Goal: Information Seeking & Learning: Learn about a topic

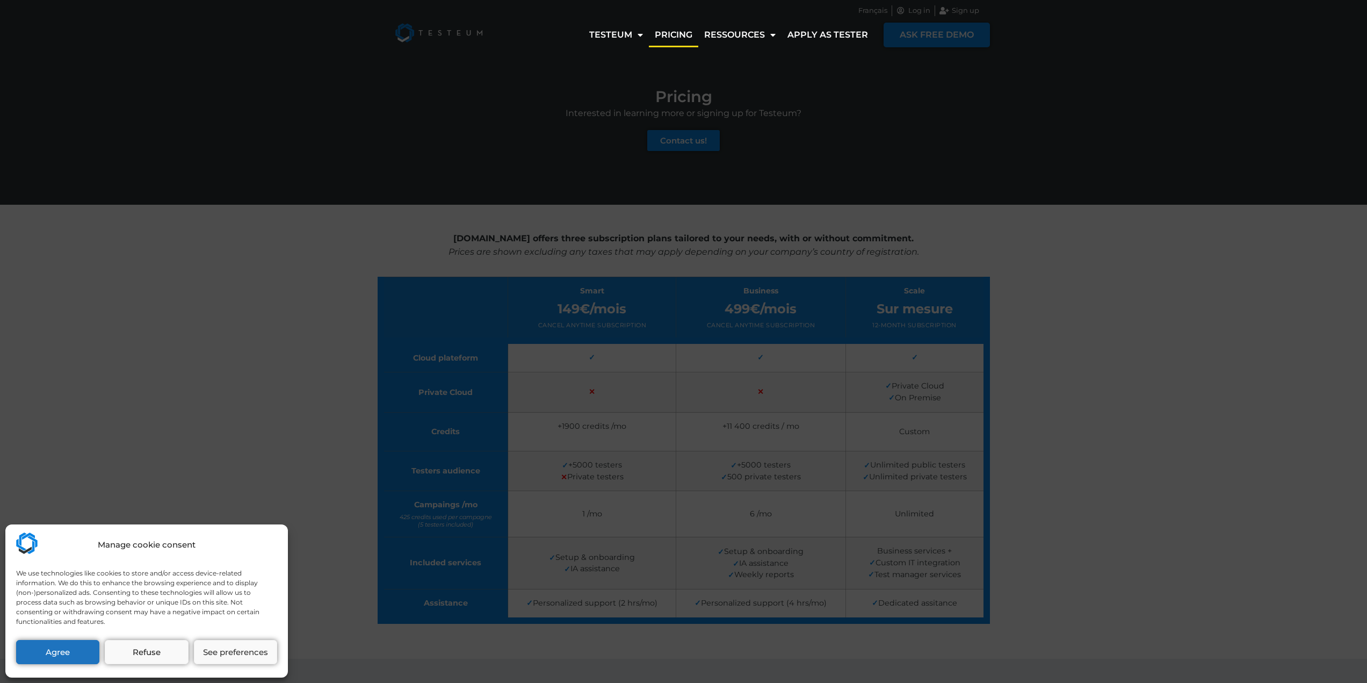
click at [878, 11] on div "Manage cookie consent We use technologies like cookies to store and/or access d…" at bounding box center [683, 341] width 1367 height 683
drag, startPoint x: 65, startPoint y: 651, endPoint x: 149, endPoint y: 591, distance: 103.6
click at [66, 650] on button "Agree" at bounding box center [57, 652] width 83 height 24
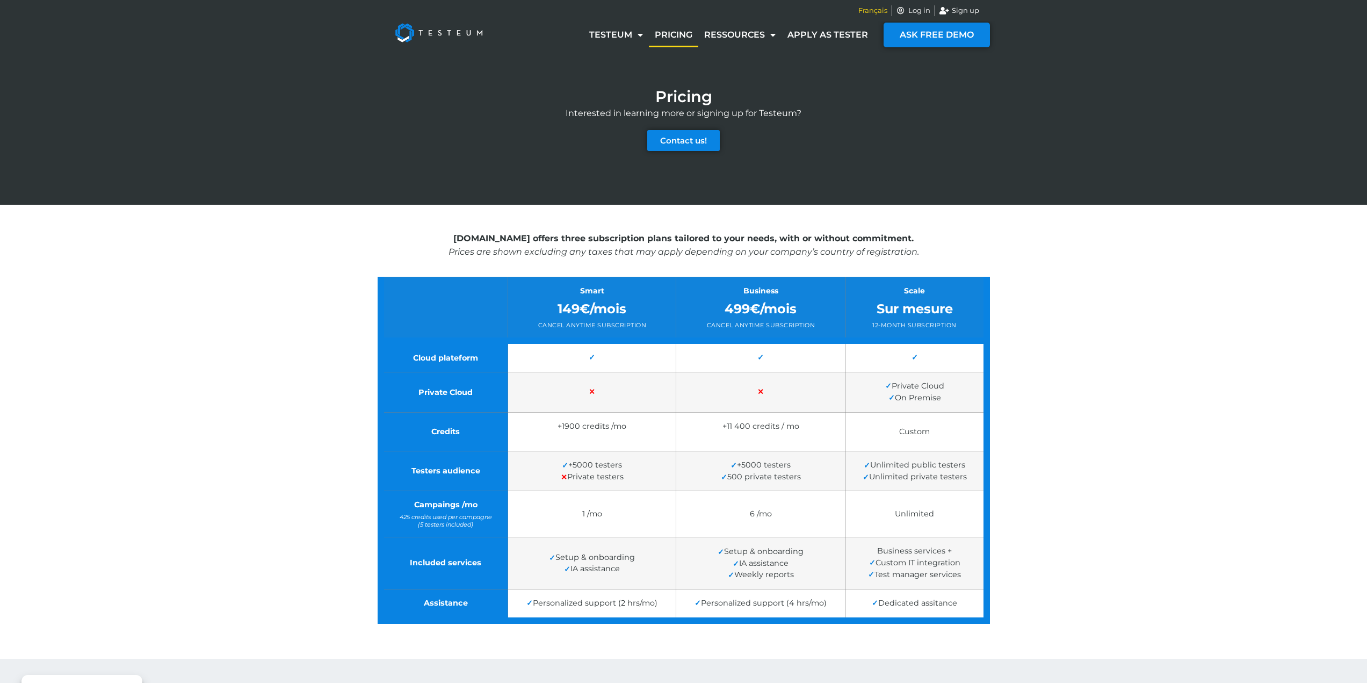
click at [876, 13] on span "Français" at bounding box center [872, 10] width 29 height 11
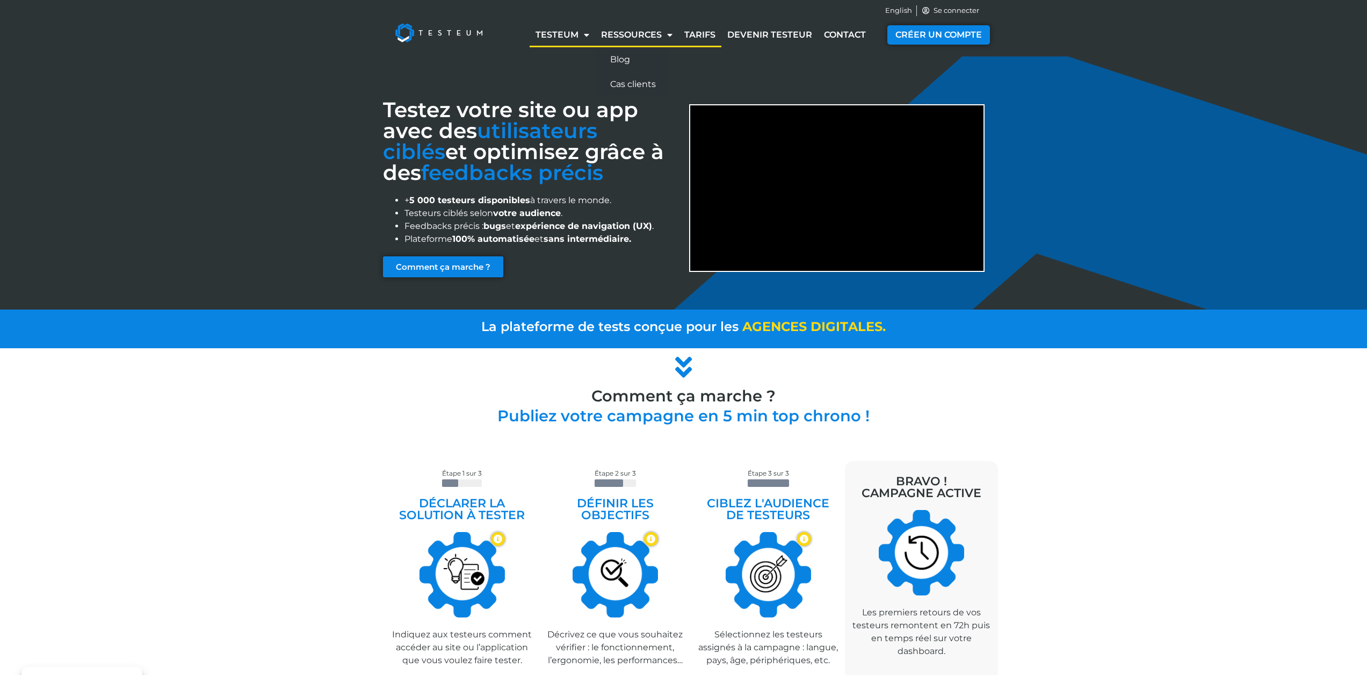
click at [702, 35] on link "Tarifs" at bounding box center [699, 35] width 43 height 25
